Goal: Information Seeking & Learning: Learn about a topic

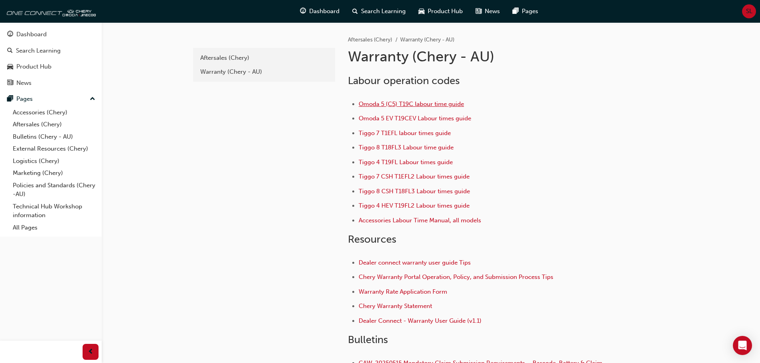
click at [394, 101] on span "Omoda 5 (C5) T19C labour time guide" at bounding box center [411, 103] width 105 height 7
click at [447, 118] on span "Omoda 5 EV T19CEV Labour times guide" at bounding box center [415, 118] width 112 height 7
